Goal: Transaction & Acquisition: Purchase product/service

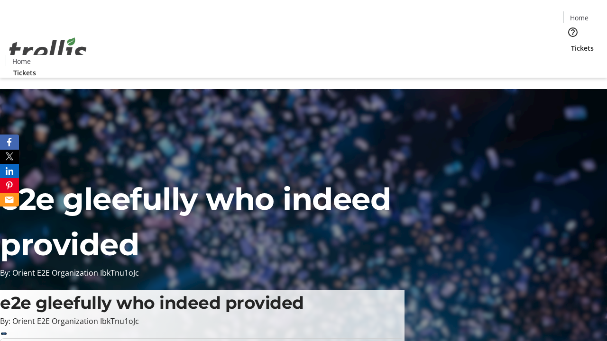
click at [571, 43] on span "Tickets" at bounding box center [582, 48] width 23 height 10
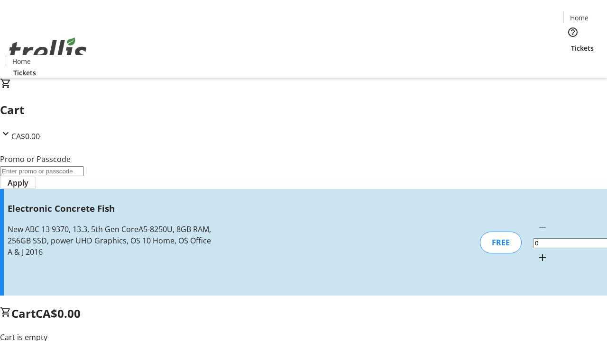
click at [537, 252] on mat-icon "Increment by one" at bounding box center [542, 257] width 11 height 11
type input "1"
